Goal: Task Accomplishment & Management: Manage account settings

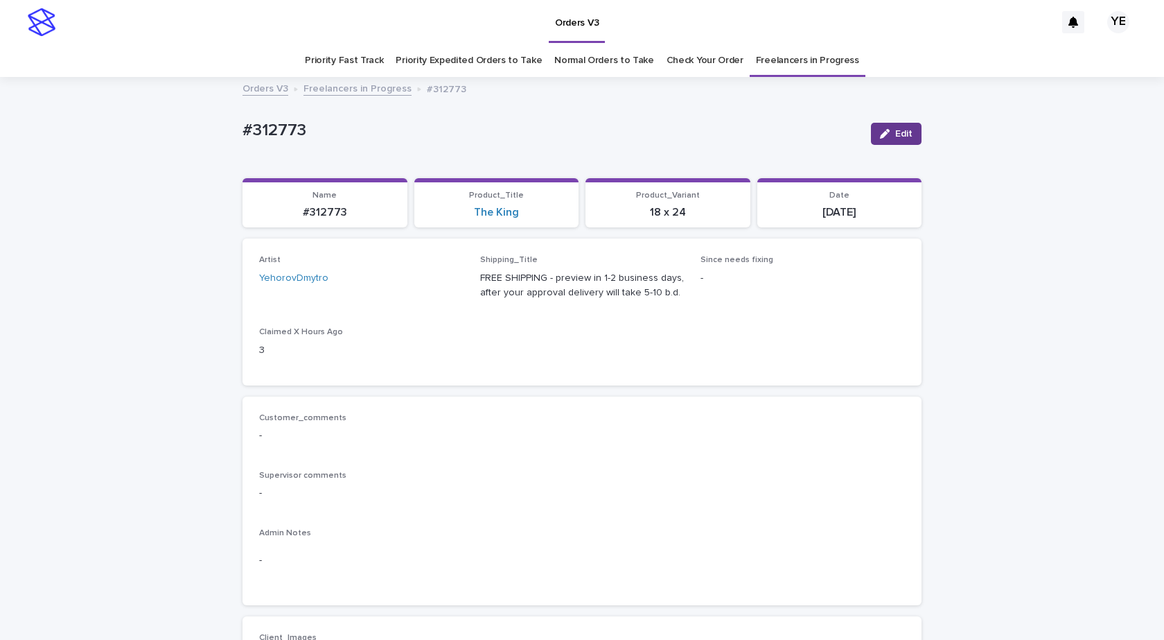
click at [886, 139] on button "Edit" at bounding box center [896, 134] width 51 height 22
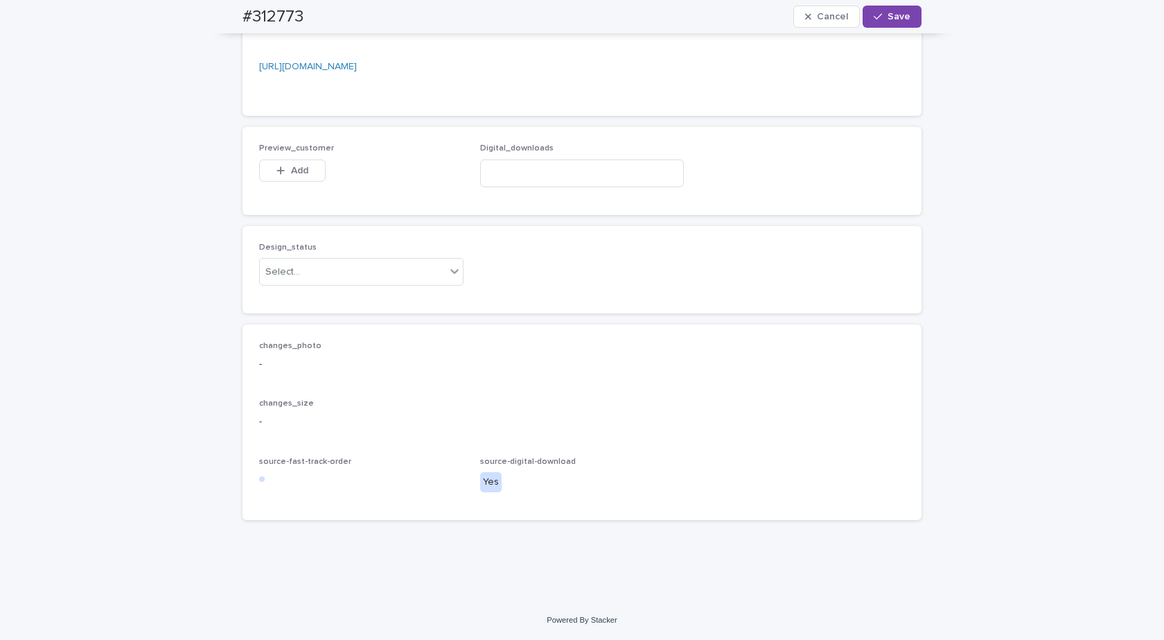
scroll to position [1083, 0]
click at [570, 166] on input at bounding box center [582, 173] width 204 height 28
paste input "**********"
type input "**********"
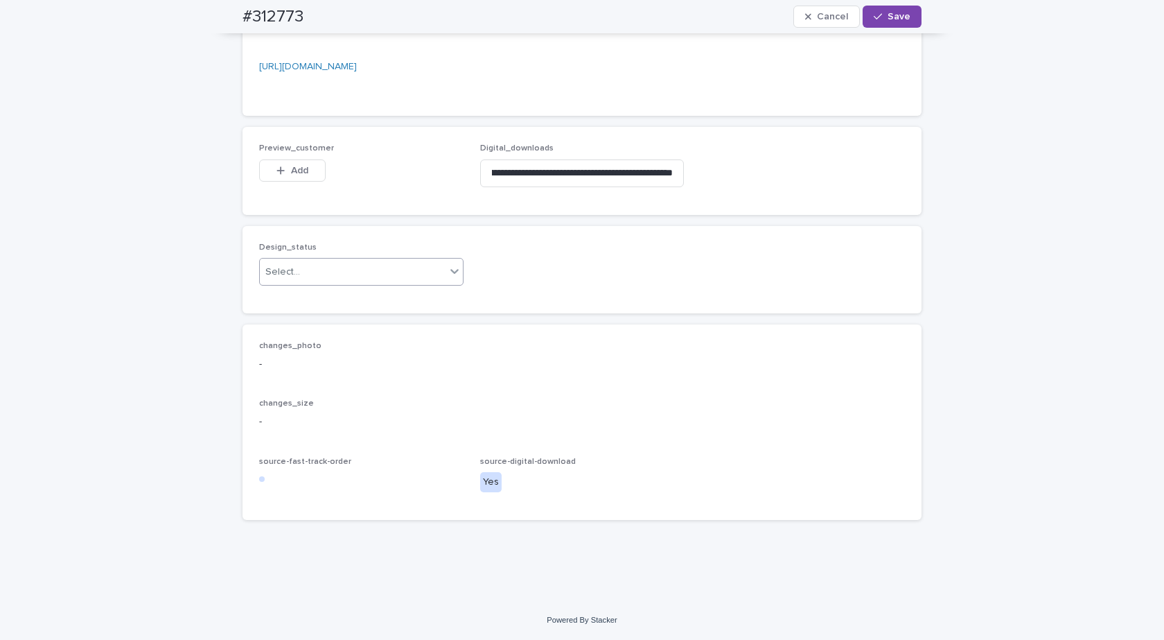
click at [335, 272] on div "Select..." at bounding box center [353, 272] width 186 height 23
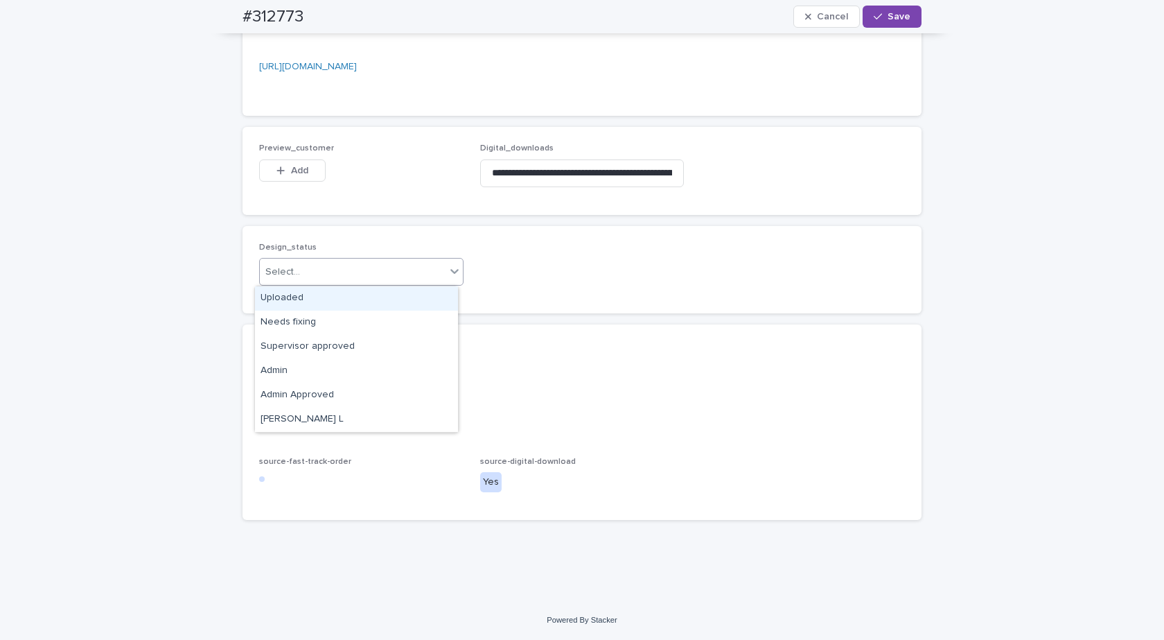
click at [282, 302] on div "Uploaded" at bounding box center [356, 298] width 203 height 24
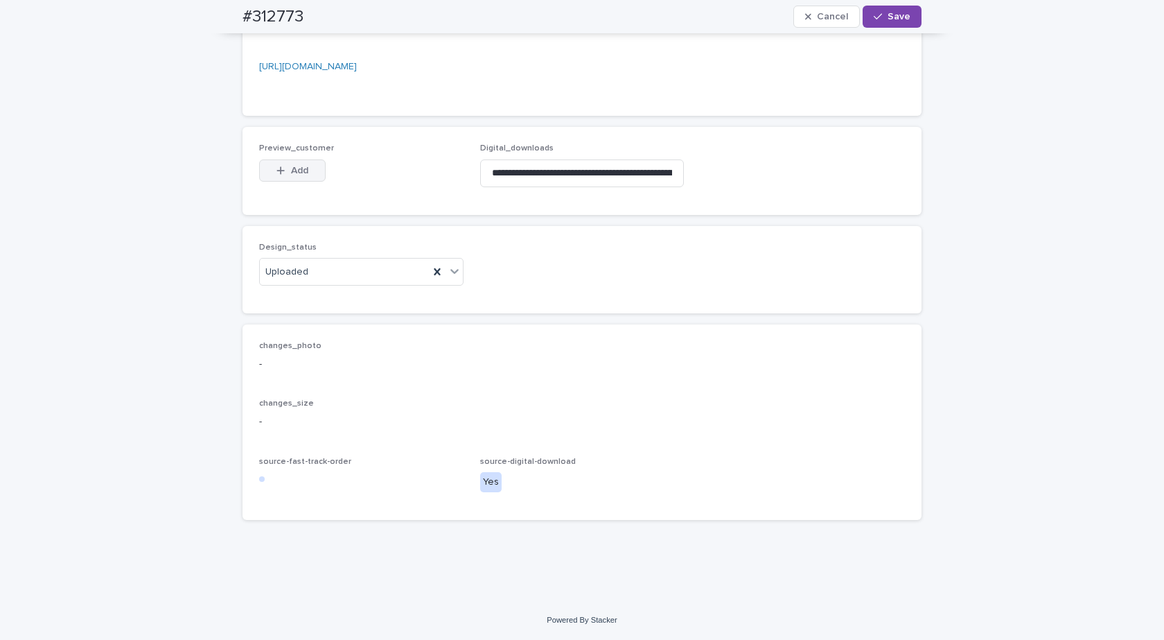
click at [302, 173] on span "Add" at bounding box center [299, 171] width 17 height 10
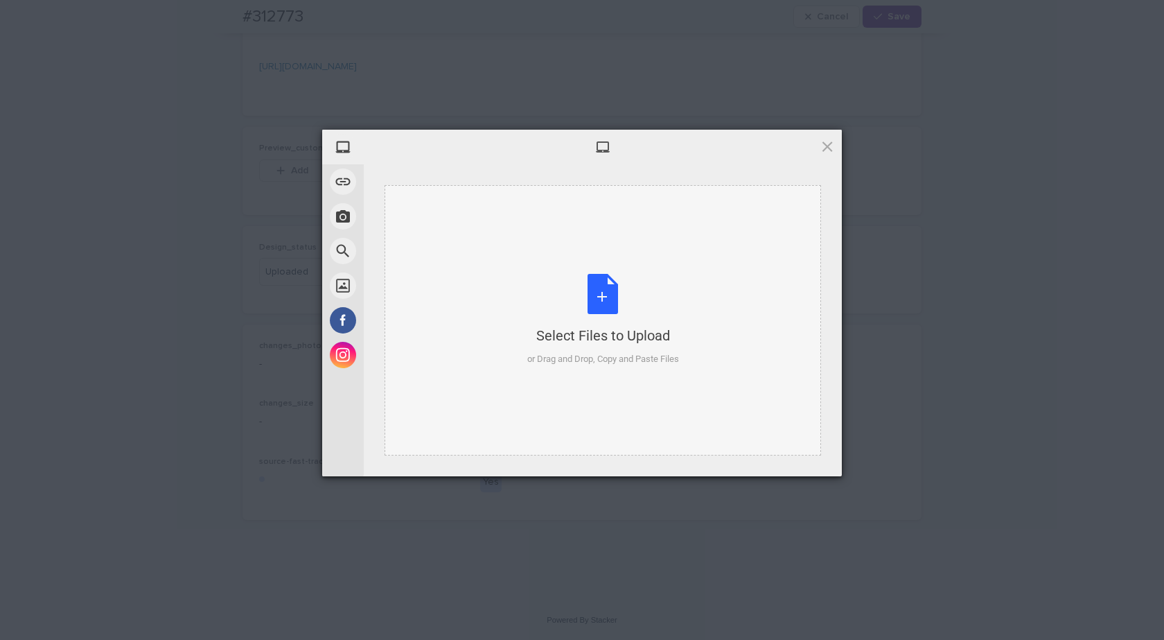
click at [591, 284] on div "Select Files to Upload or Drag and Drop, Copy and Paste Files" at bounding box center [603, 320] width 152 height 92
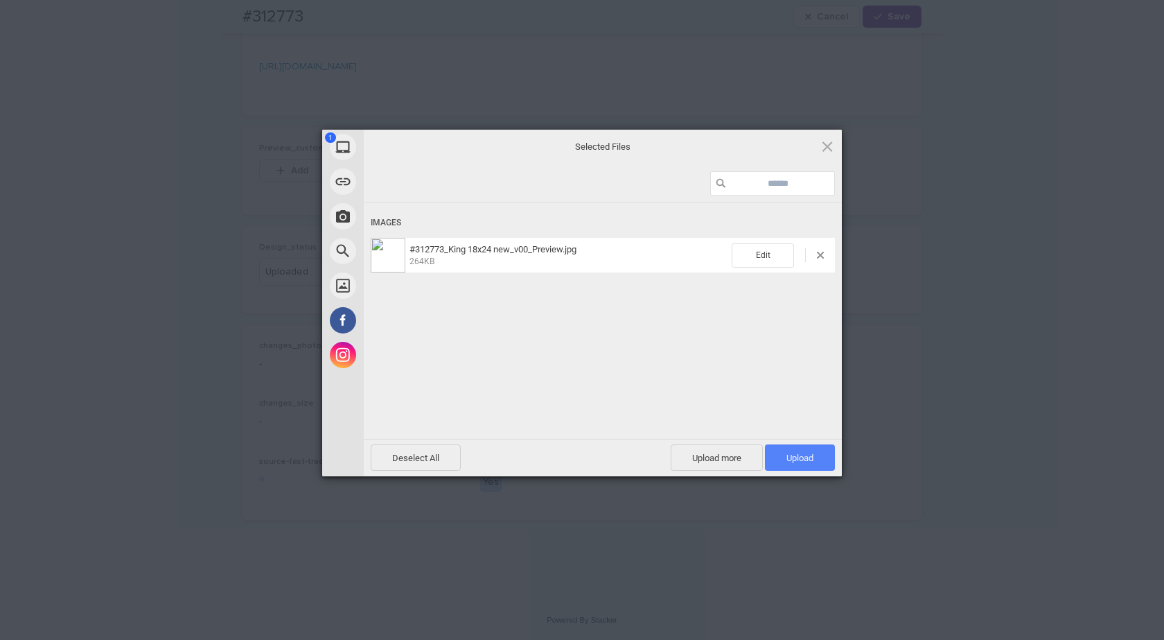
click at [785, 449] on span "Upload 1" at bounding box center [800, 457] width 70 height 26
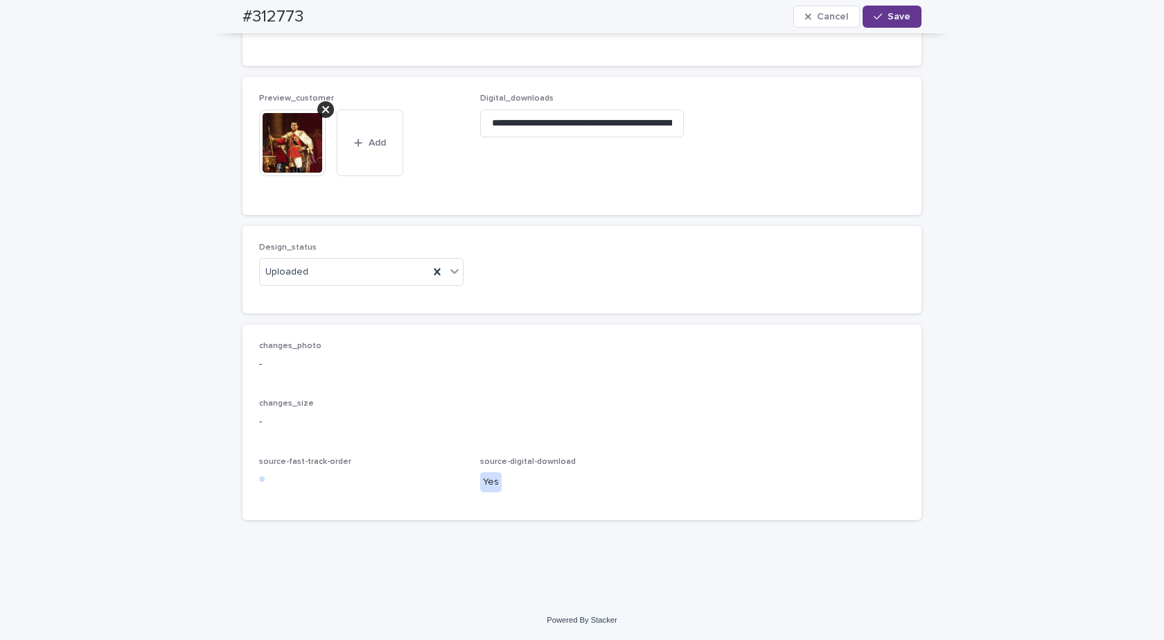
click at [877, 12] on icon "button" at bounding box center [878, 17] width 8 height 10
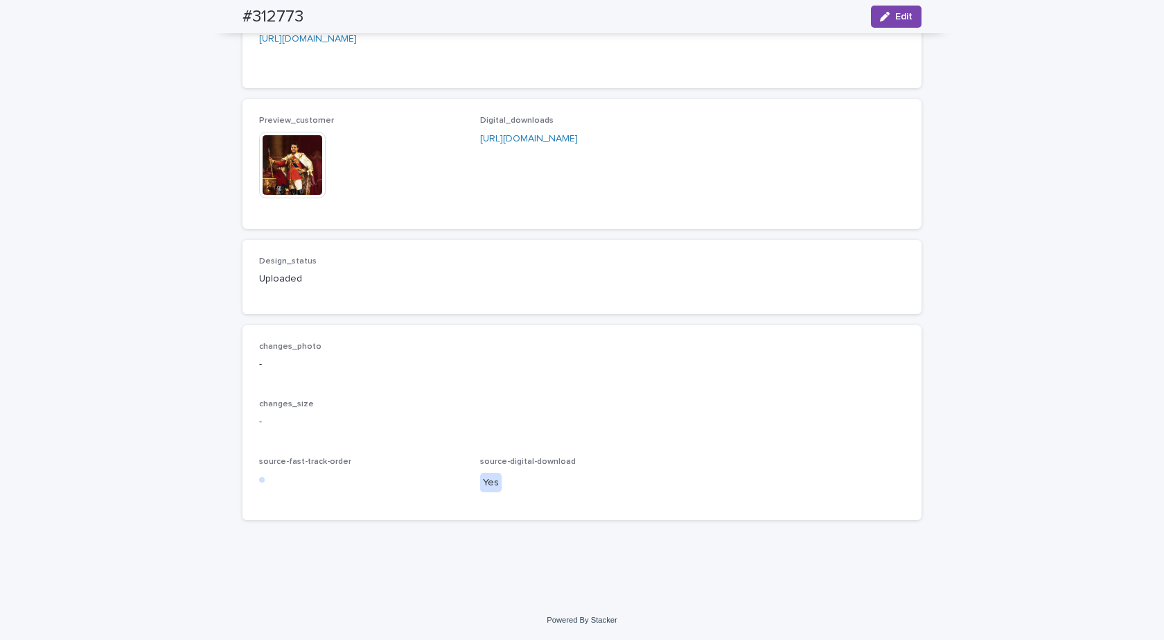
click at [277, 178] on img at bounding box center [292, 165] width 67 height 67
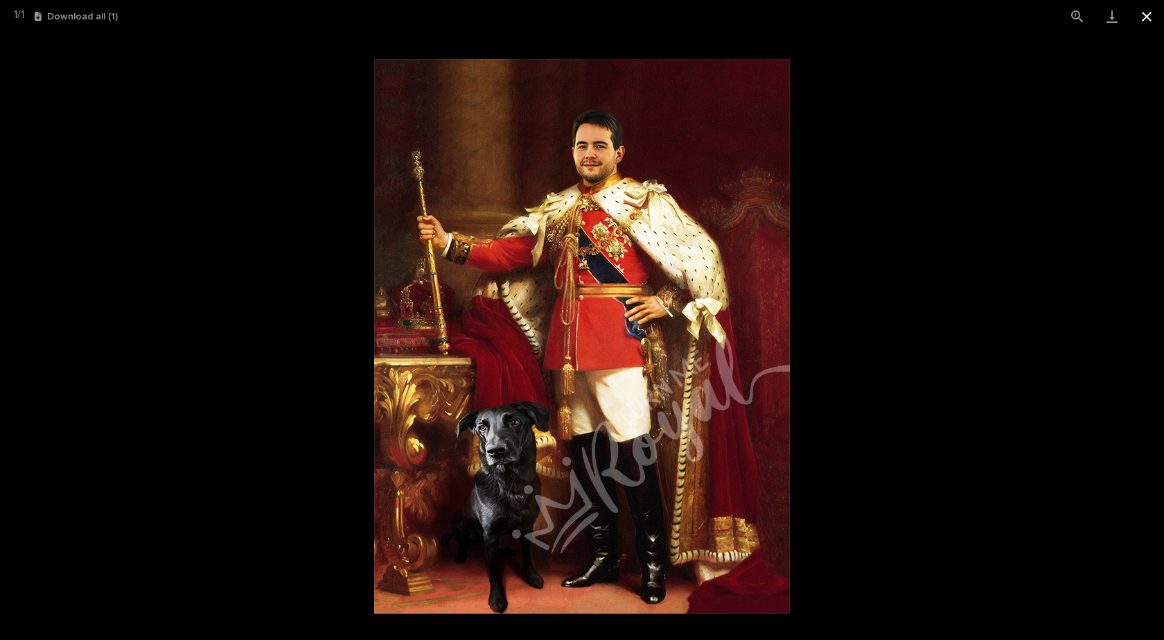
click at [1146, 12] on button "Close gallery" at bounding box center [1147, 16] width 35 height 33
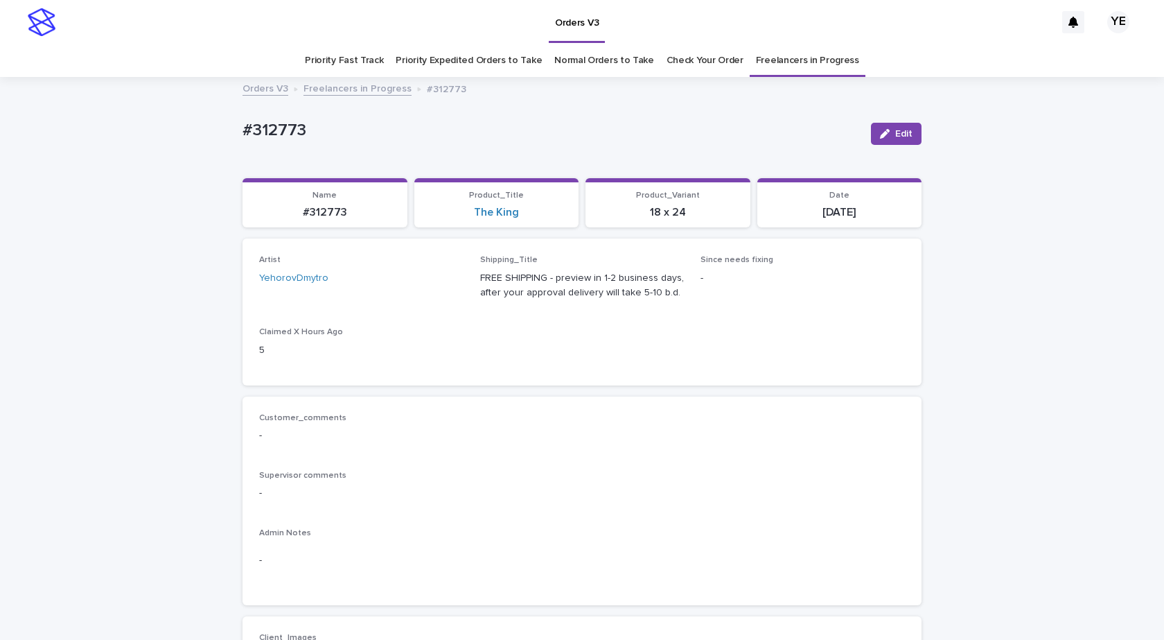
click at [360, 91] on link "Freelancers in Progress" at bounding box center [358, 88] width 108 height 16
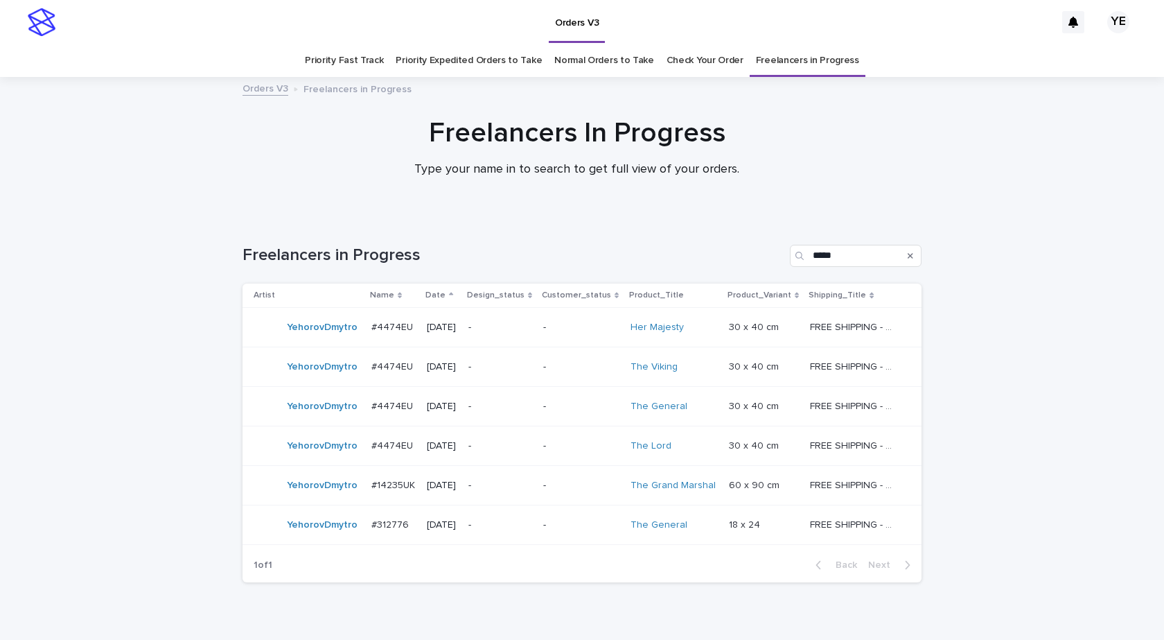
click at [299, 336] on div "YehorovDmytro" at bounding box center [322, 327] width 71 height 23
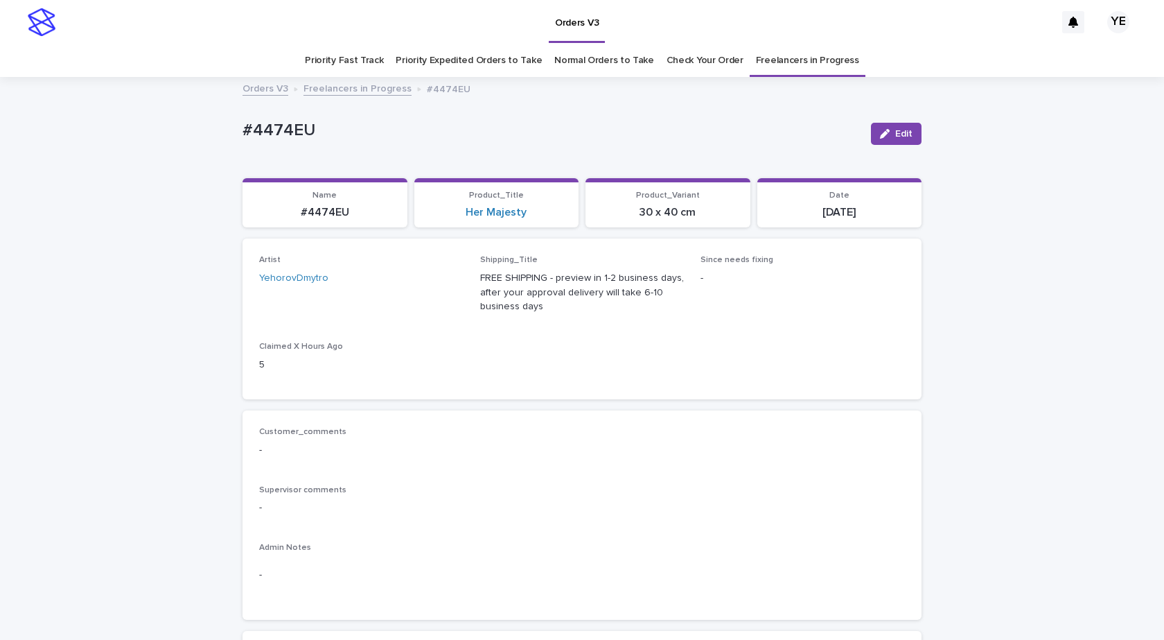
drag, startPoint x: 321, startPoint y: 124, endPoint x: 223, endPoint y: 123, distance: 97.7
copy p "#4474EU"
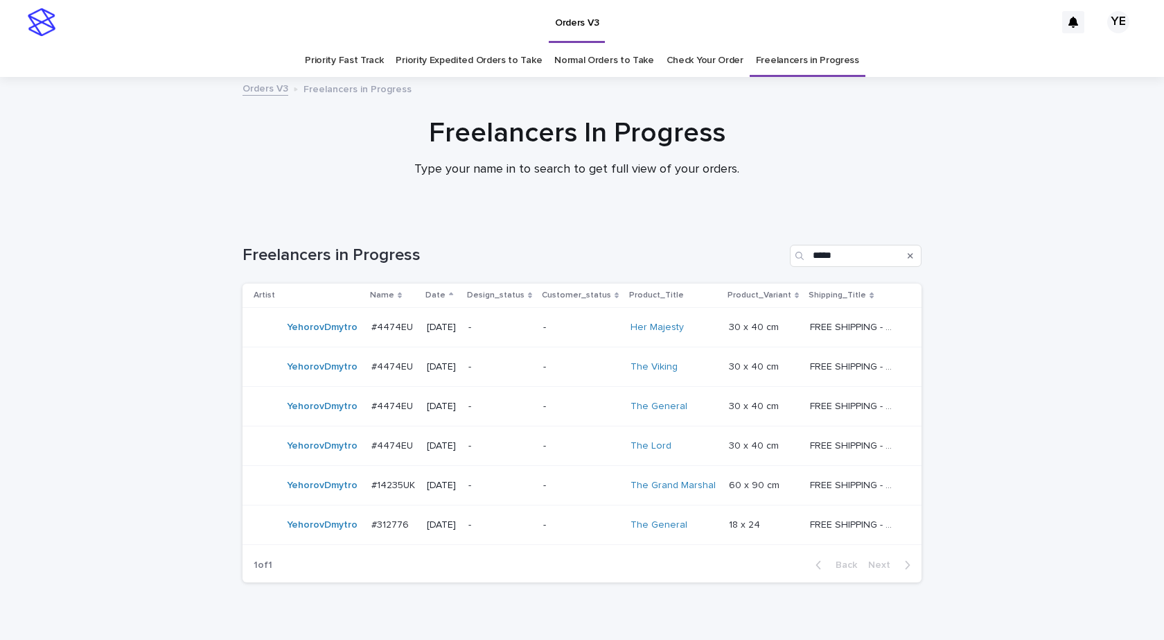
scroll to position [44, 0]
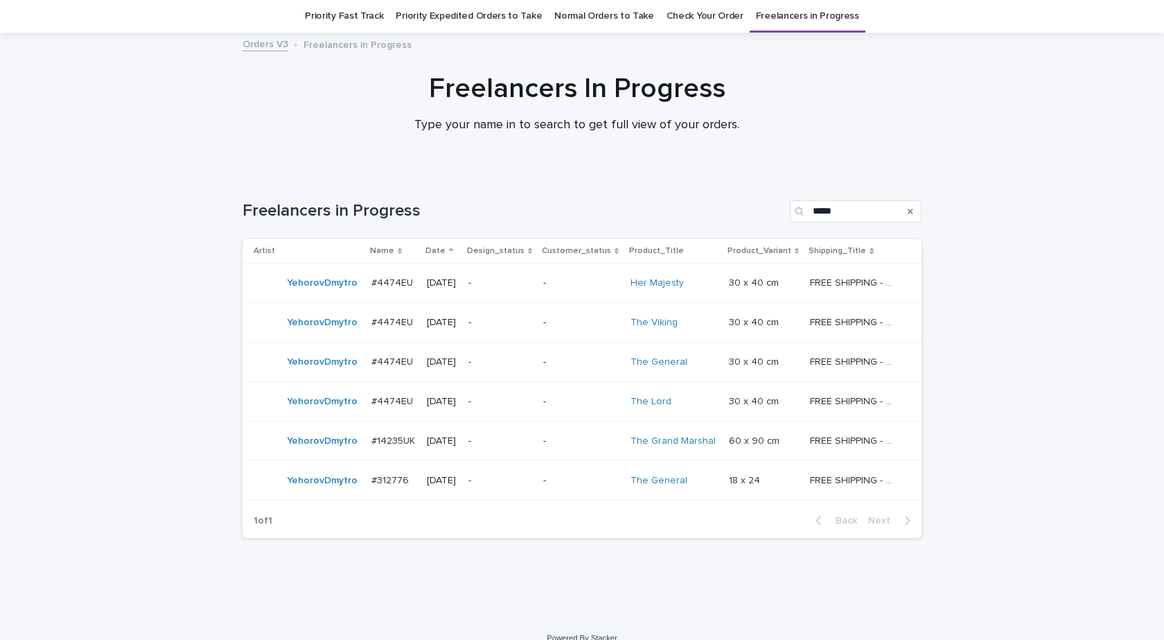
click at [311, 293] on div "YehorovDmytro" at bounding box center [322, 283] width 71 height 23
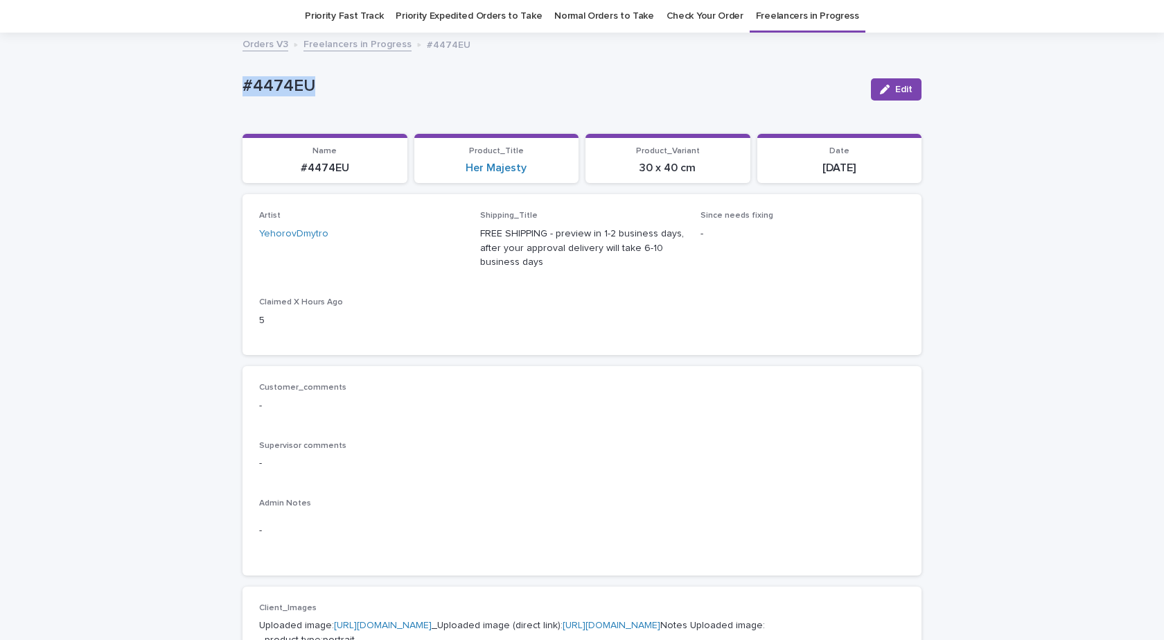
drag, startPoint x: 311, startPoint y: 94, endPoint x: 183, endPoint y: 84, distance: 127.9
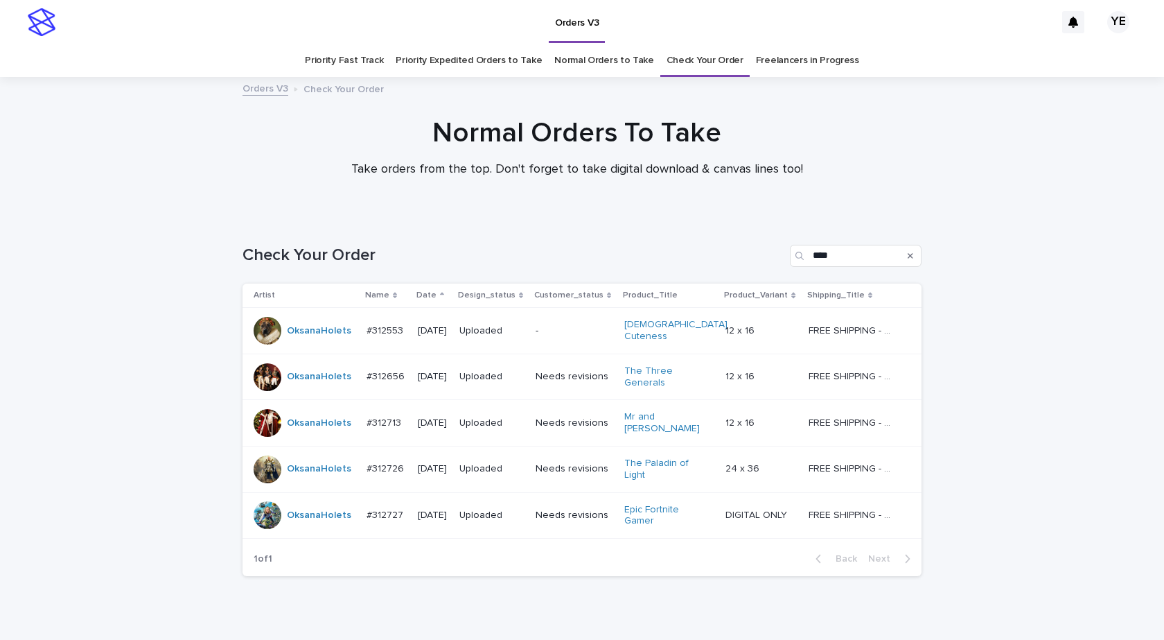
click at [203, 205] on div at bounding box center [577, 147] width 1154 height 139
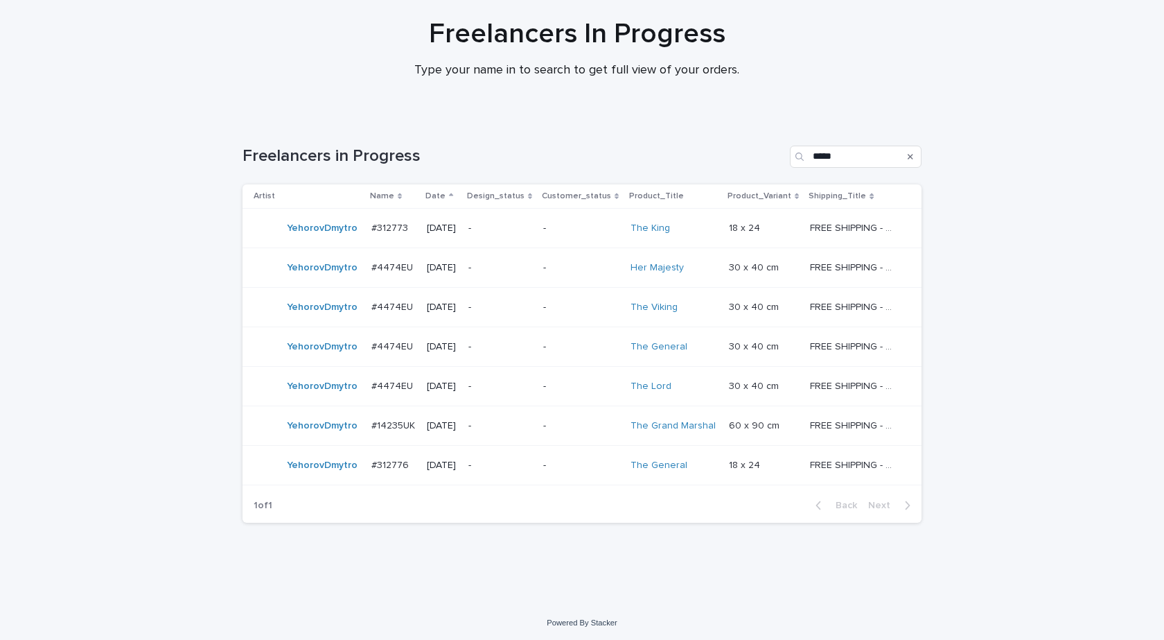
scroll to position [102, 0]
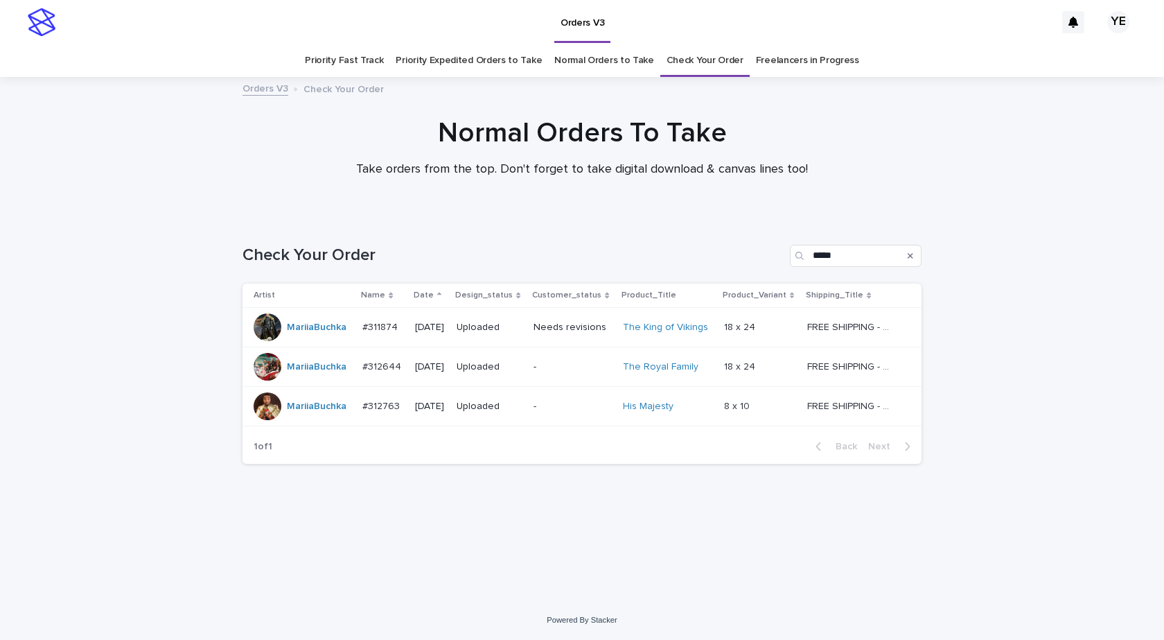
click at [699, 62] on link "Check Your Order" at bounding box center [705, 60] width 77 height 33
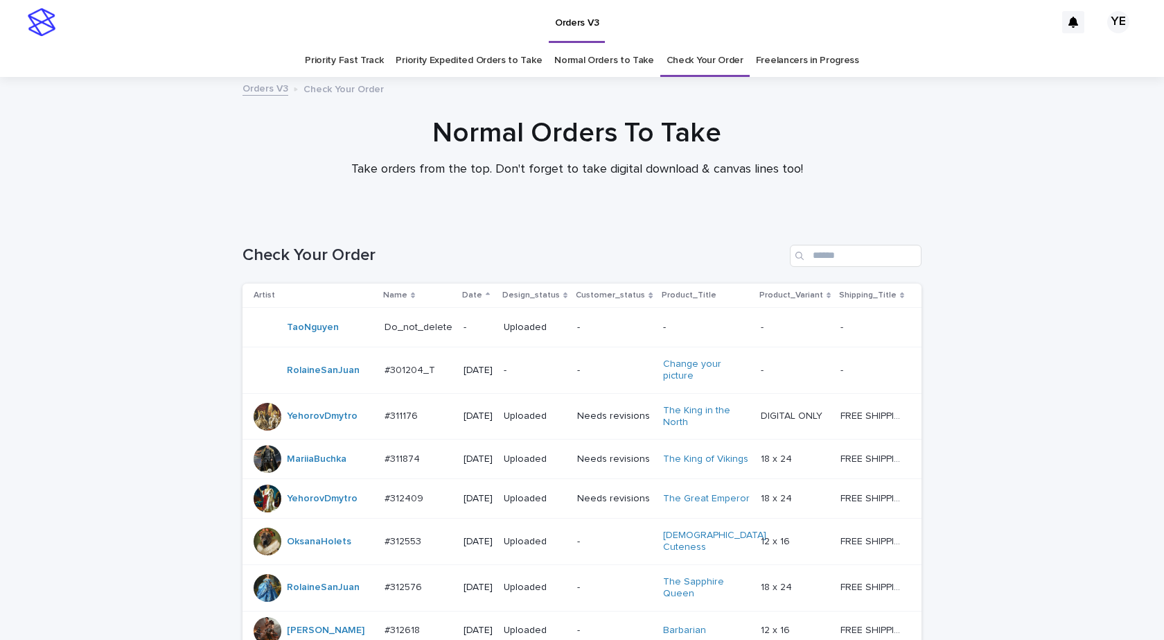
click at [462, 290] on p "Date" at bounding box center [472, 295] width 20 height 15
click at [463, 294] on p "Date" at bounding box center [472, 295] width 20 height 15
click at [471, 294] on div "Date" at bounding box center [478, 295] width 32 height 15
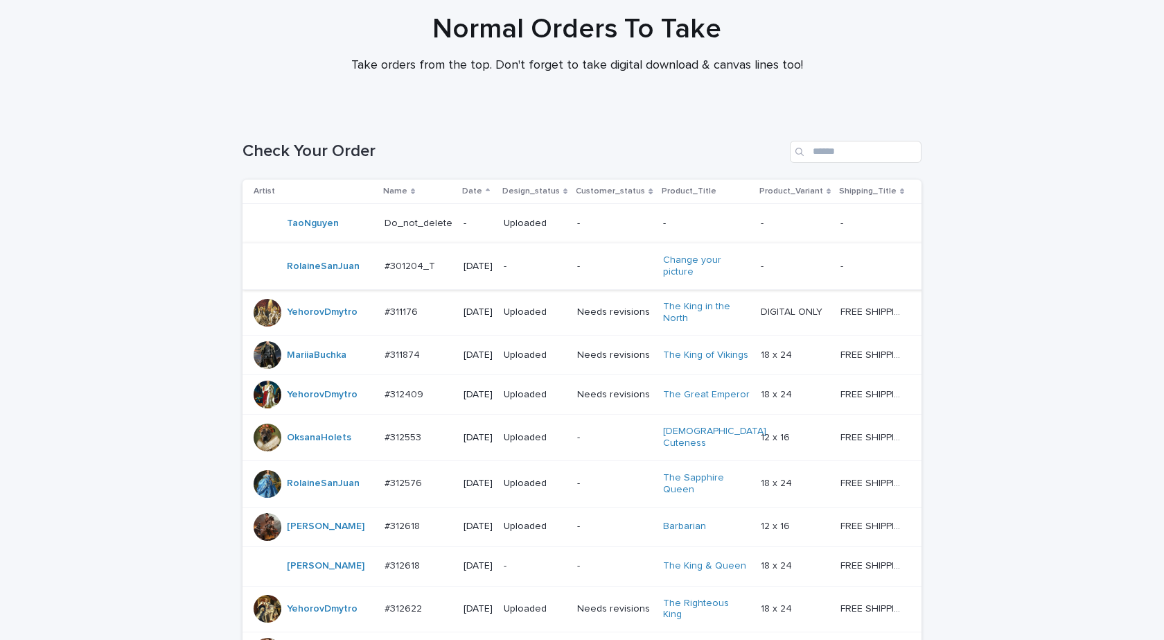
scroll to position [139, 0]
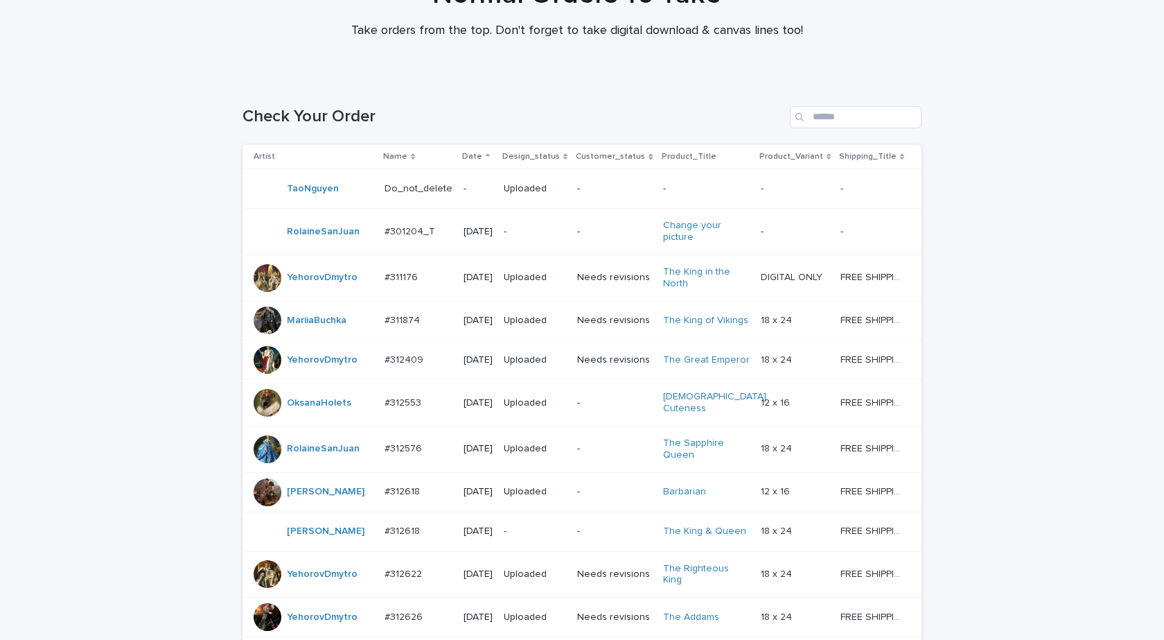
click at [464, 155] on p "Date" at bounding box center [472, 156] width 20 height 15
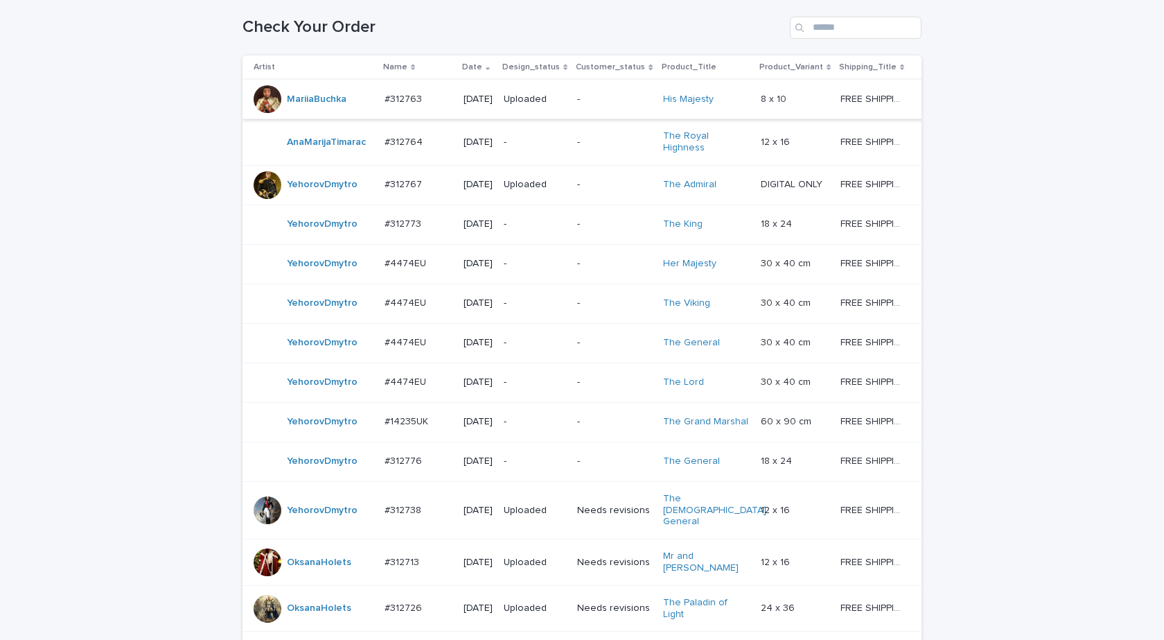
scroll to position [208, 0]
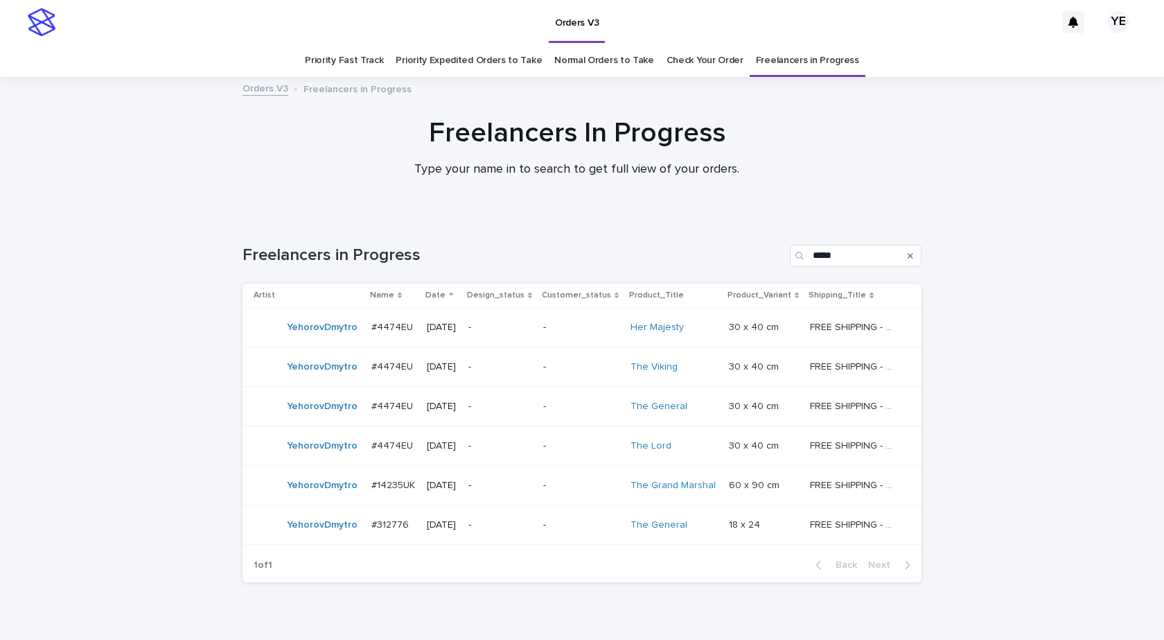
scroll to position [62, 0]
